Goal: Transaction & Acquisition: Purchase product/service

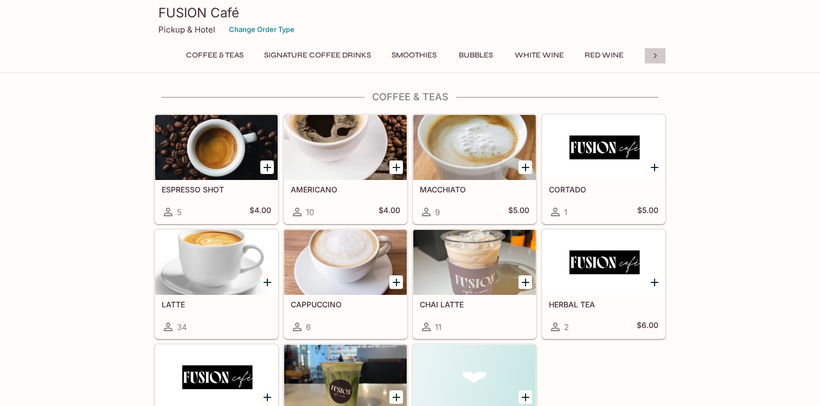
click at [659, 57] on icon at bounding box center [654, 55] width 11 height 11
click at [657, 57] on icon at bounding box center [654, 55] width 11 height 11
click at [481, 60] on button "Bowls" at bounding box center [496, 55] width 49 height 15
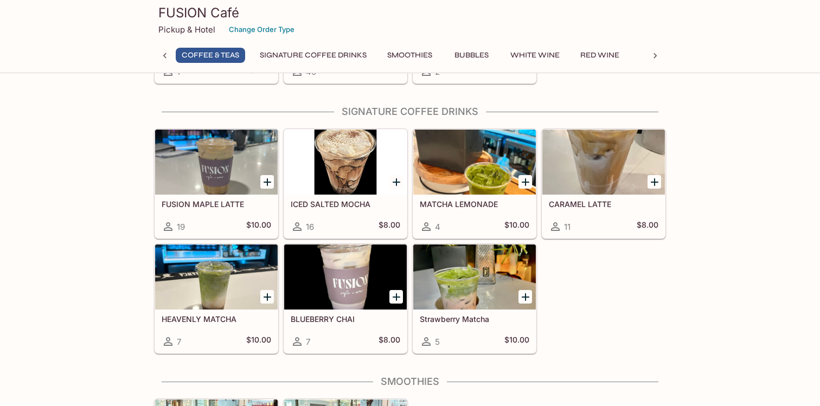
scroll to position [371, 0]
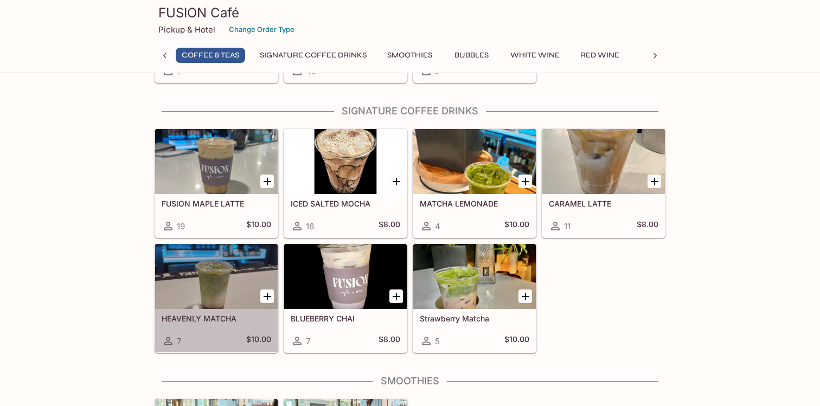
click at [198, 321] on h5 "HEAVENLY MATCHA" at bounding box center [216, 318] width 109 height 9
